Goal: Task Accomplishment & Management: Use online tool/utility

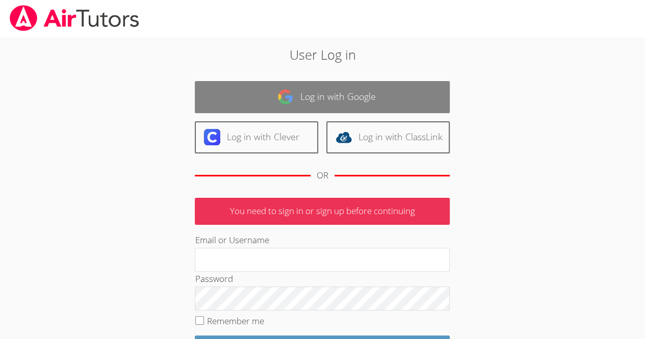
click at [269, 95] on link "Log in with Google" at bounding box center [322, 97] width 255 height 32
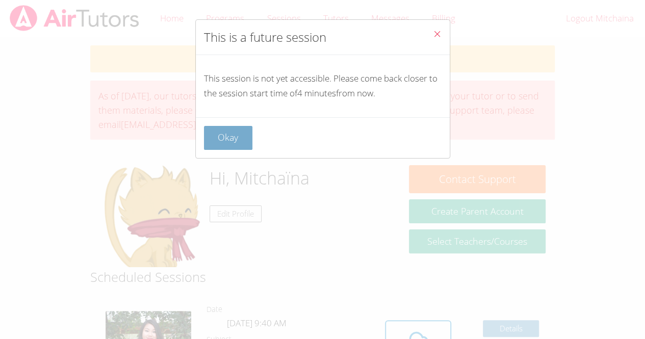
click at [225, 137] on button "Okay" at bounding box center [228, 138] width 49 height 24
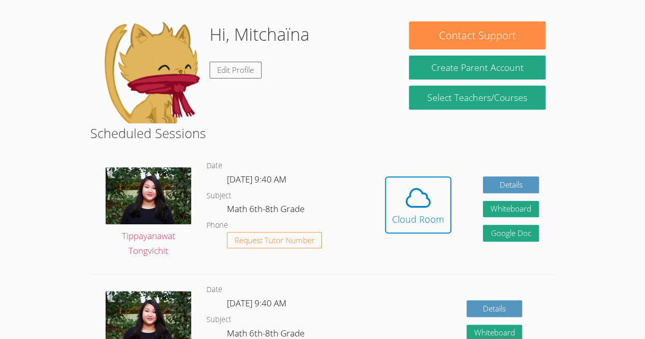
scroll to position [144, 0]
click at [421, 230] on button "Cloud Room" at bounding box center [418, 204] width 66 height 57
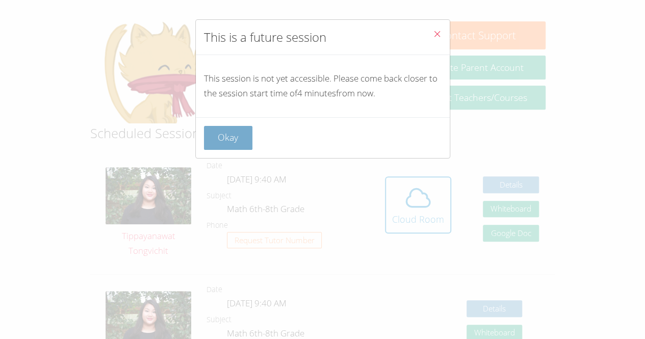
drag, startPoint x: 421, startPoint y: 230, endPoint x: 221, endPoint y: 142, distance: 218.5
click at [221, 142] on button "Okay" at bounding box center [228, 138] width 49 height 24
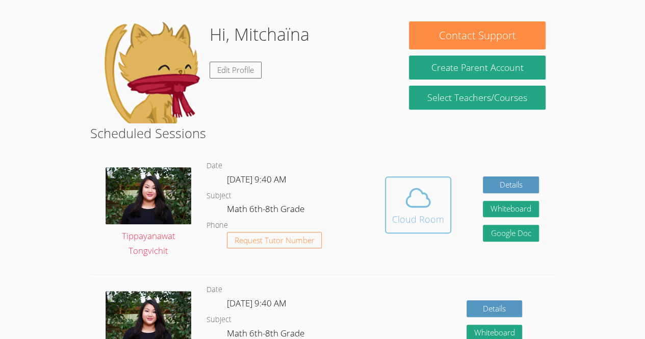
click at [424, 202] on icon at bounding box center [418, 198] width 29 height 29
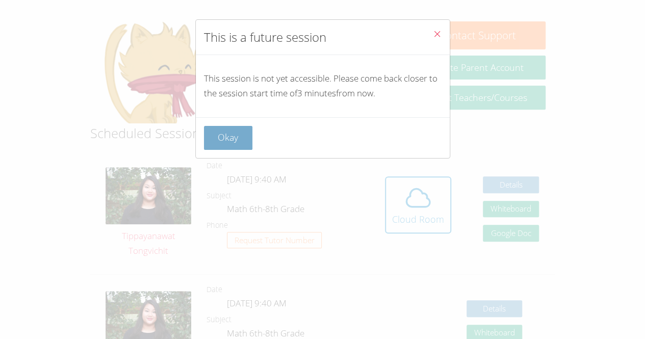
click at [244, 134] on button "Okay" at bounding box center [228, 138] width 49 height 24
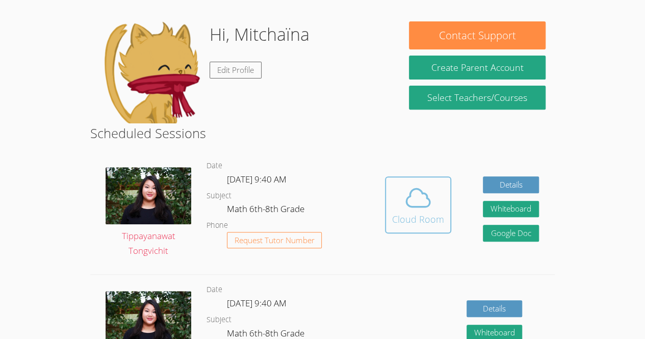
click at [400, 187] on span at bounding box center [418, 198] width 52 height 29
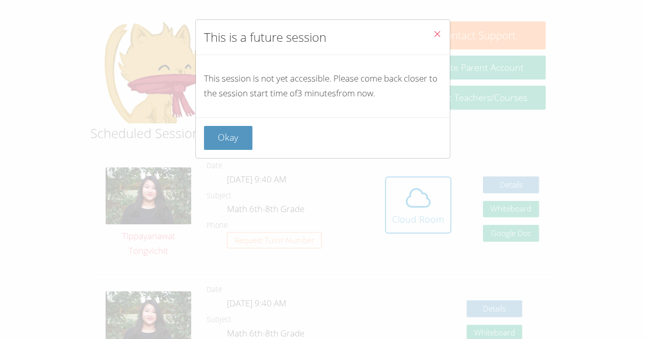
click at [215, 159] on div "This is a future session This session is not yet accessible. Please come back c…" at bounding box center [322, 169] width 645 height 339
click at [214, 202] on div "This is a future session This session is not yet accessible. Please come back c…" at bounding box center [322, 169] width 645 height 339
click at [244, 133] on button "Okay" at bounding box center [228, 138] width 49 height 24
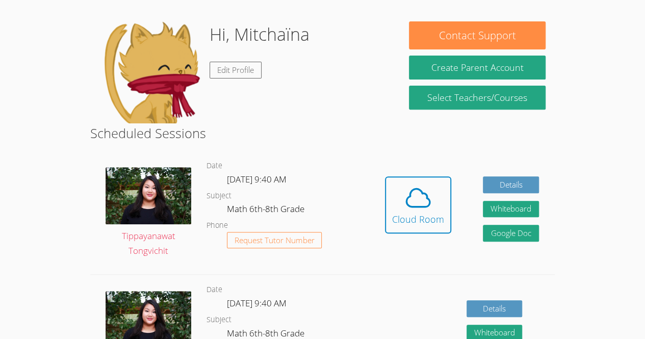
click at [586, 195] on html "Home Programs Sessions Tutors Messages Billing Logout Mitchaïna Successfully au…" at bounding box center [322, 25] width 645 height 339
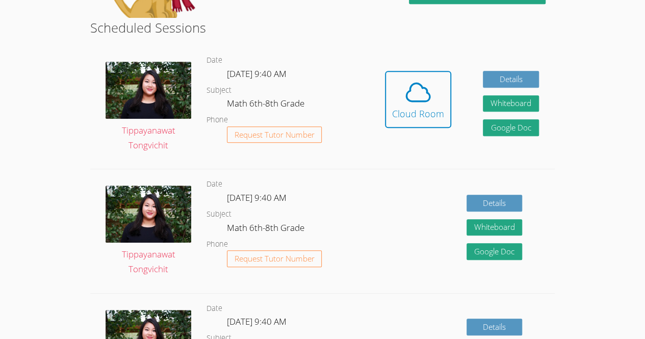
scroll to position [0, 0]
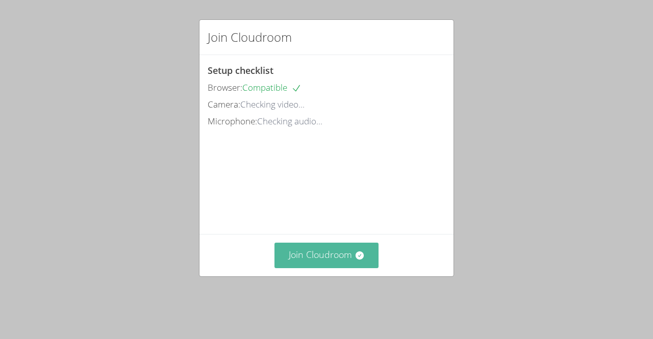
click at [304, 268] on button "Join Cloudroom" at bounding box center [326, 255] width 105 height 25
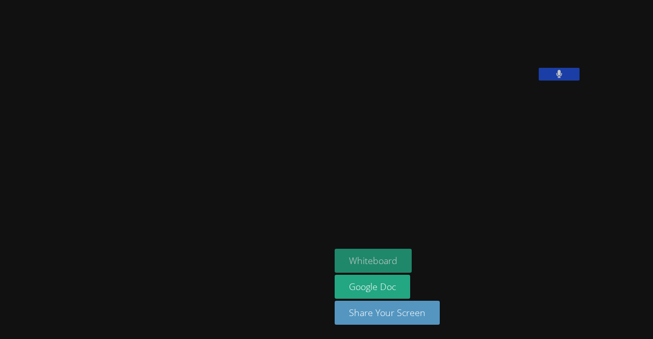
click at [334, 272] on button "Whiteboard" at bounding box center [372, 261] width 77 height 24
